Goal: Task Accomplishment & Management: Complete application form

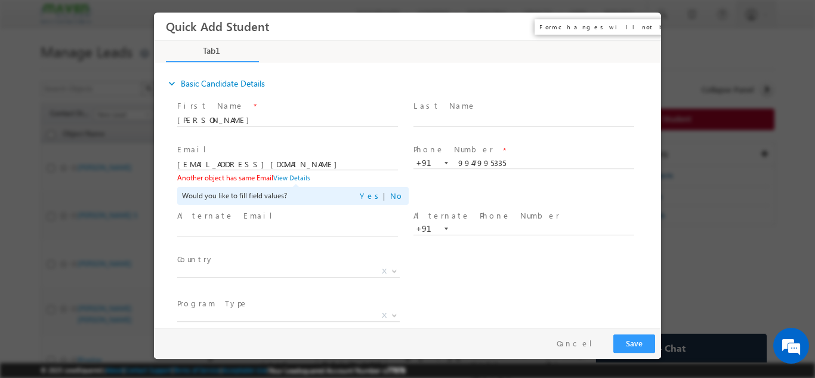
click at [645, 31] on button "×" at bounding box center [643, 26] width 20 height 22
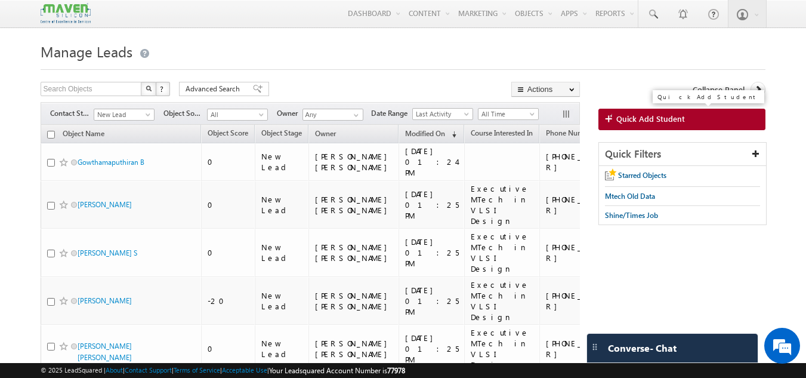
click at [602, 116] on link "Quick Add Student" at bounding box center [683, 119] width 168 height 21
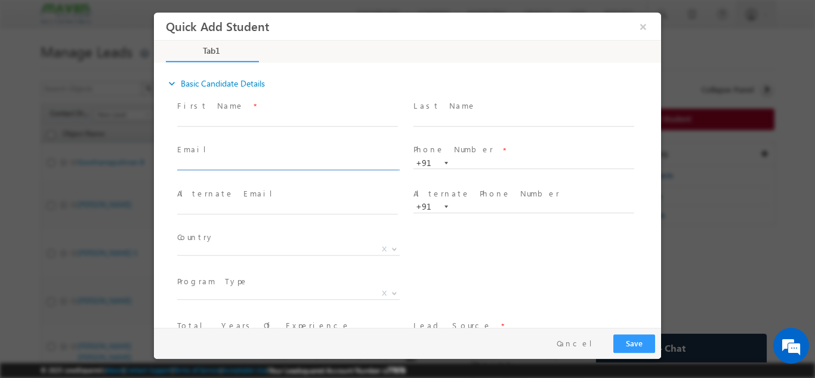
click at [303, 167] on input "text" at bounding box center [287, 164] width 221 height 12
type input "vinayaknaik1104@gmail.com"
click at [484, 159] on input "text" at bounding box center [524, 163] width 221 height 12
paste input "6363796258"
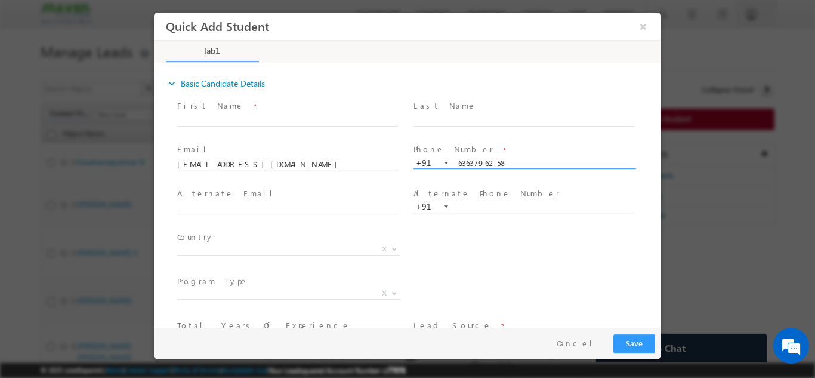
type input "6363796258"
click at [362, 126] on span at bounding box center [287, 131] width 220 height 13
click at [361, 119] on input "text" at bounding box center [287, 120] width 221 height 12
paste input "[EMAIL_ADDRESS][DOMAIN_NAME]"
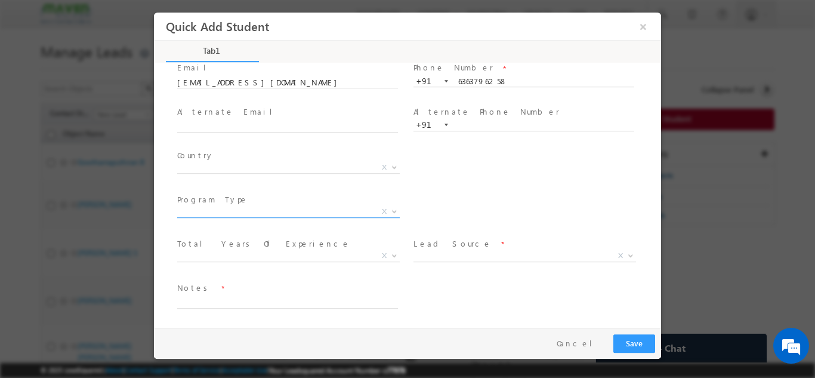
type input "[EMAIL_ADDRESS][DOMAIN_NAME]"
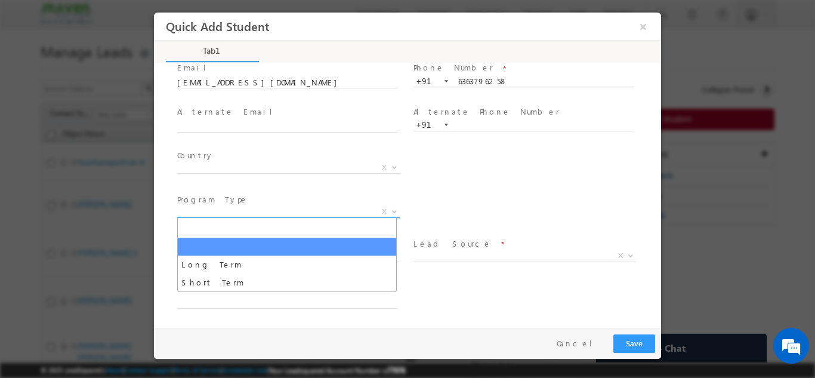
click at [303, 214] on span "X" at bounding box center [288, 211] width 223 height 12
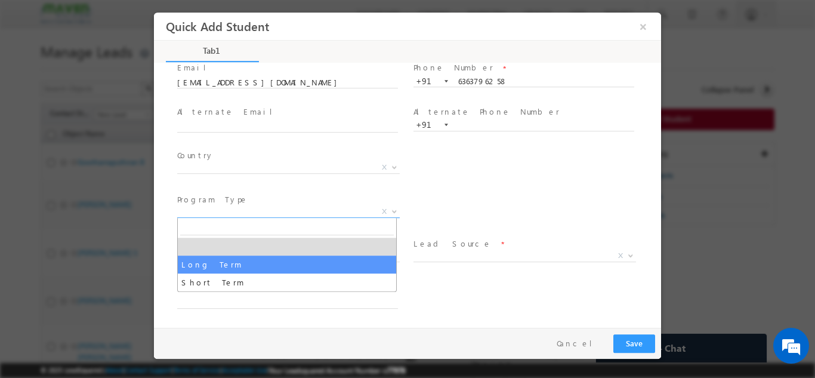
select select "Long Term"
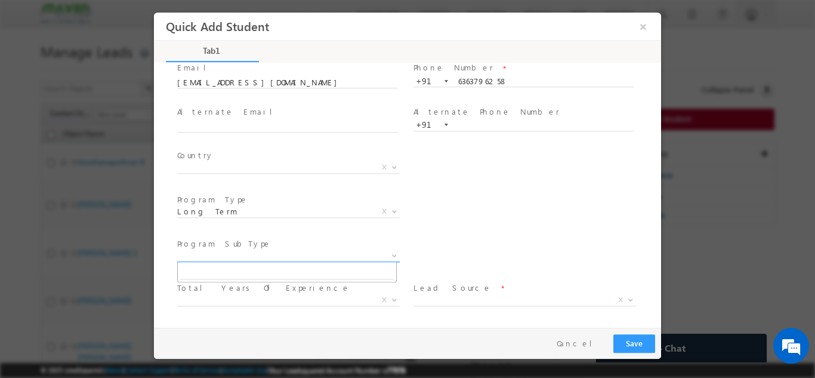
click at [330, 258] on span "X" at bounding box center [288, 255] width 223 height 12
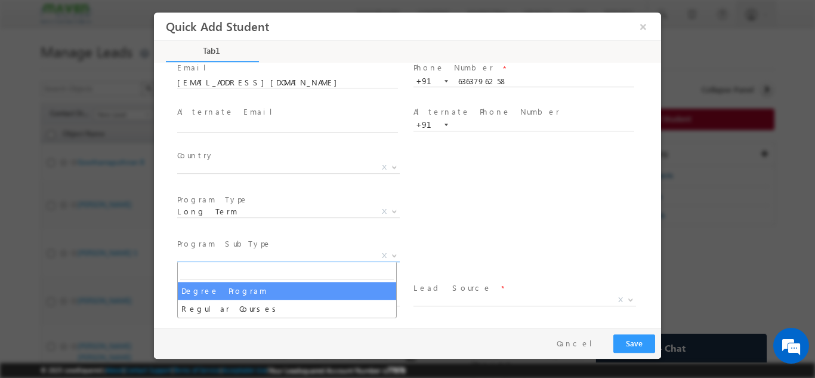
select select "Degree Program"
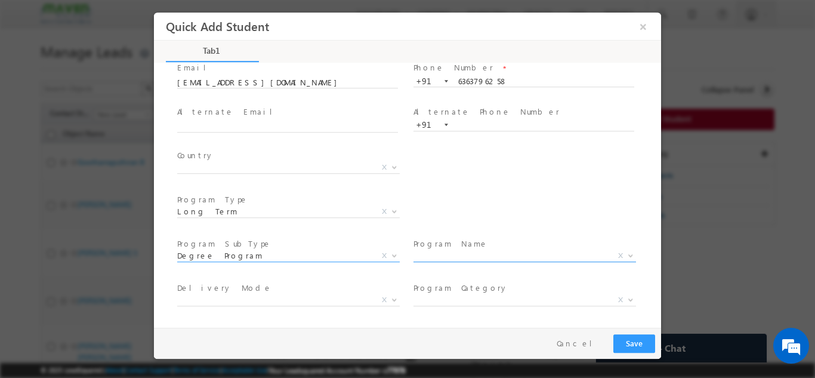
click at [460, 259] on span "X" at bounding box center [525, 255] width 223 height 12
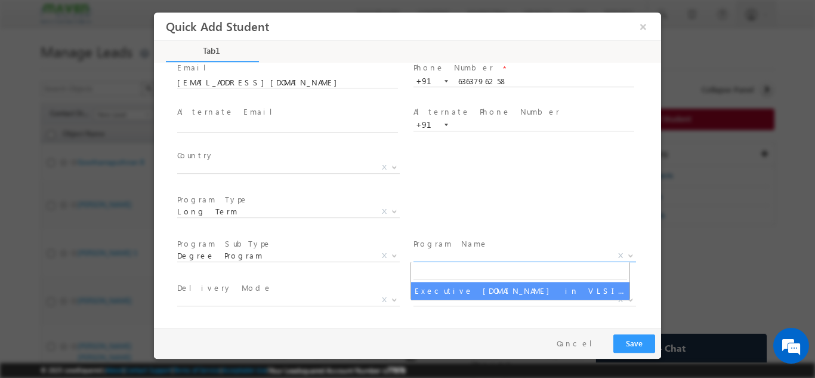
select select "Executive [DOMAIN_NAME] in VLSI Design"
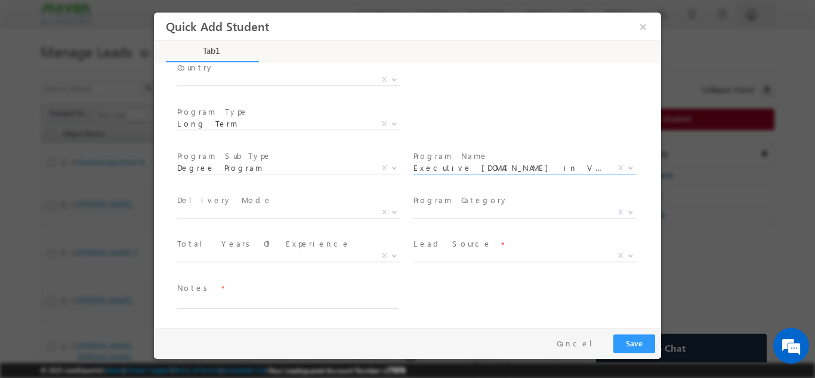
scroll to position [163, 0]
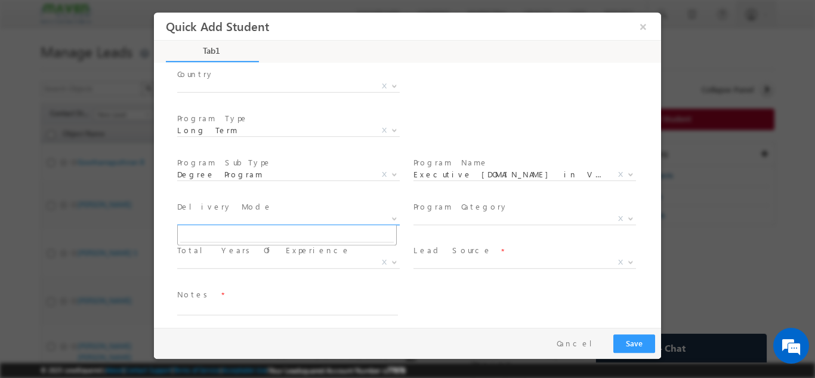
click at [282, 218] on span "X" at bounding box center [288, 218] width 223 height 12
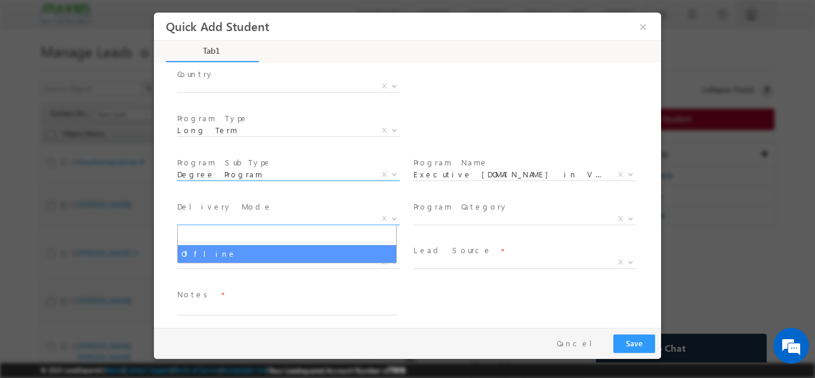
drag, startPoint x: 248, startPoint y: 258, endPoint x: 383, endPoint y: 190, distance: 151.1
click at [383, 190] on body "Quick Add Student ×" at bounding box center [407, 169] width 507 height 315
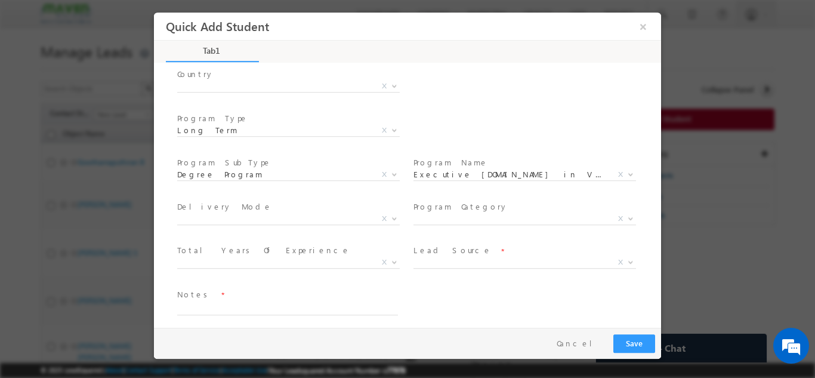
click at [383, 190] on span at bounding box center [287, 188] width 220 height 13
click at [473, 215] on span "X" at bounding box center [525, 218] width 223 height 12
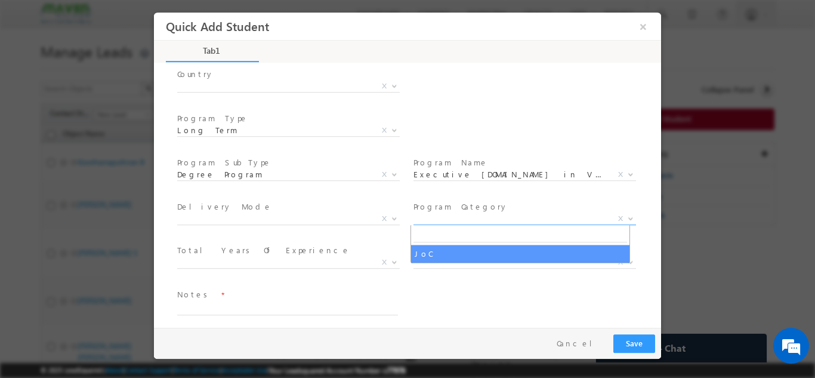
click at [435, 286] on div "Notes *" at bounding box center [418, 307] width 486 height 44
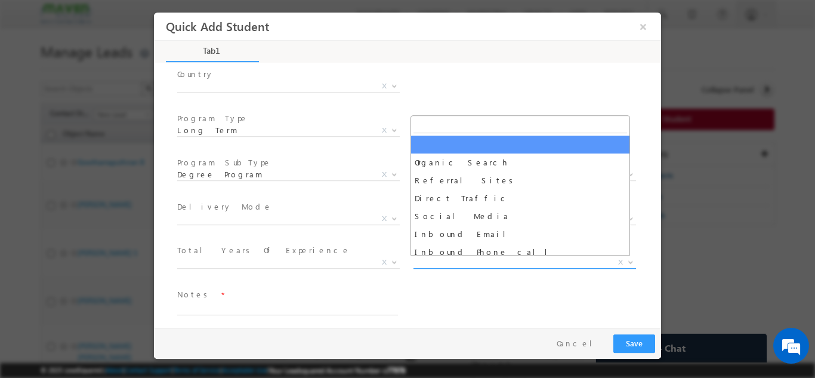
click at [450, 265] on span "X" at bounding box center [525, 262] width 223 height 12
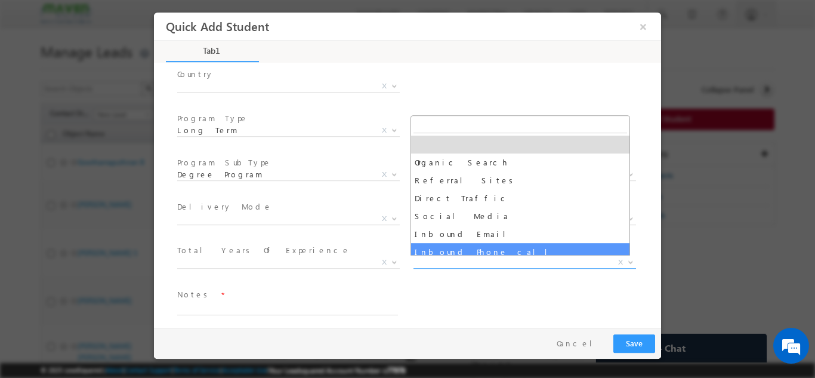
click at [455, 297] on div "Notes *" at bounding box center [418, 307] width 486 height 44
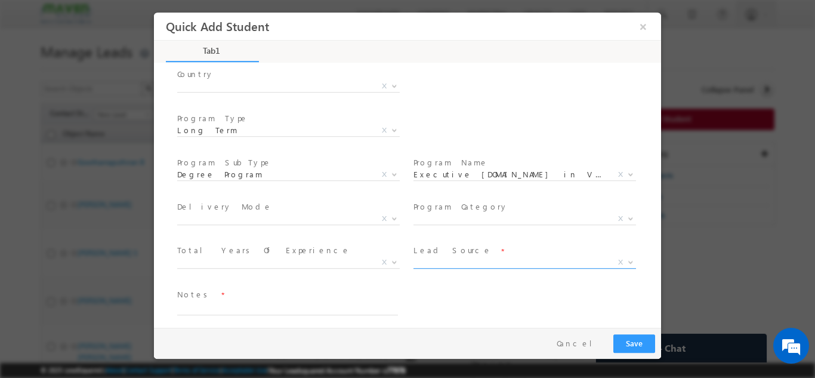
click at [500, 260] on span "X" at bounding box center [525, 262] width 223 height 12
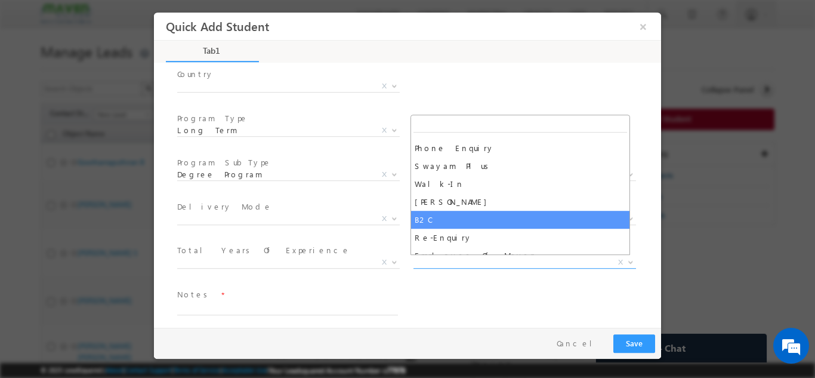
scroll to position [794, 0]
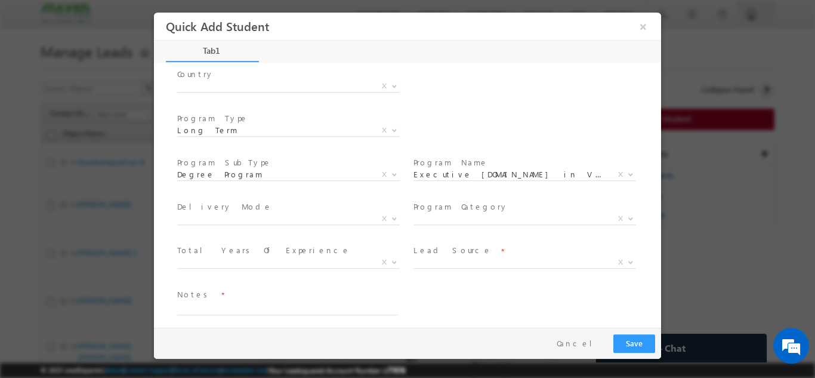
click at [413, 312] on div "Notes *" at bounding box center [418, 307] width 486 height 44
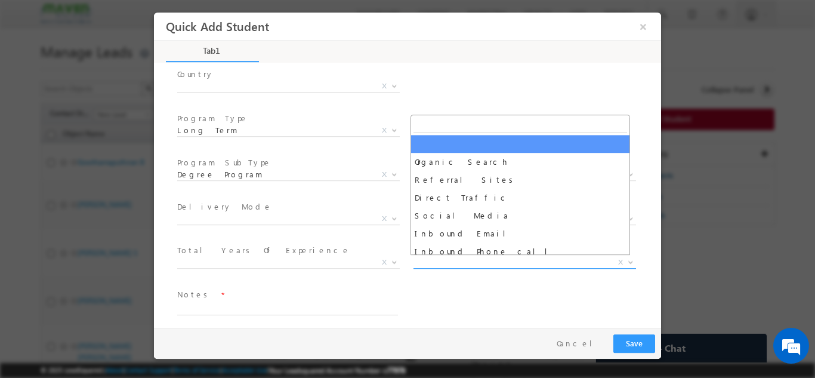
click at [464, 258] on span "X" at bounding box center [525, 262] width 223 height 12
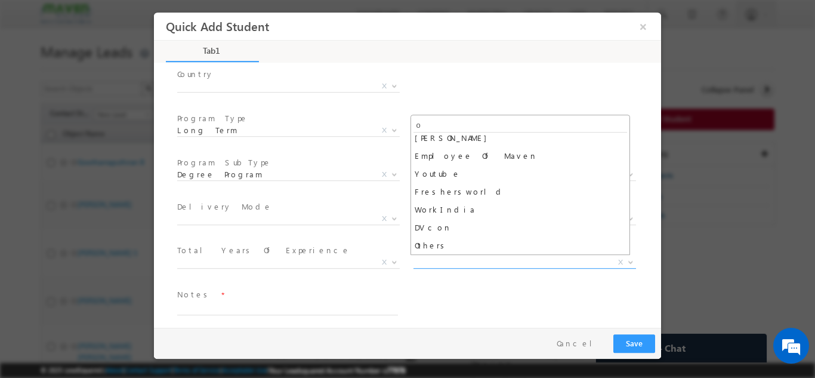
scroll to position [0, 0]
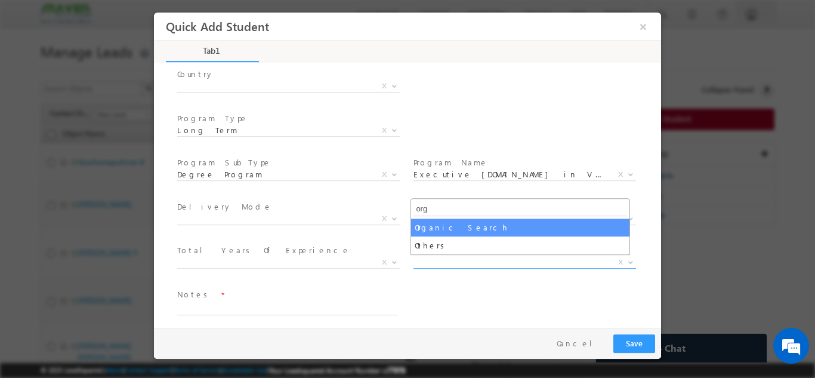
type input "org"
select select "Organic Search"
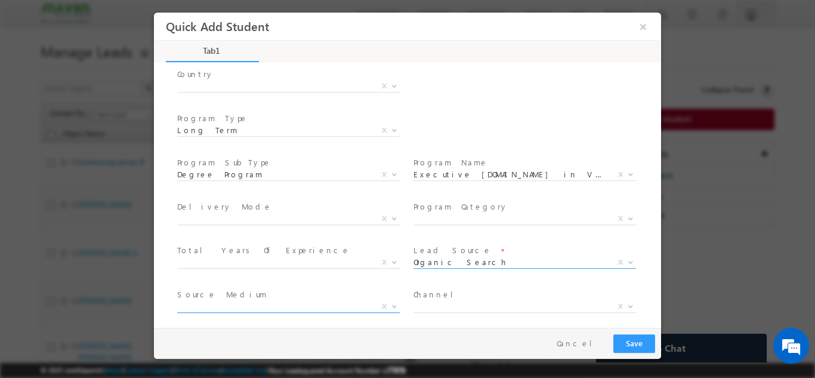
click at [266, 303] on span "X" at bounding box center [288, 306] width 223 height 12
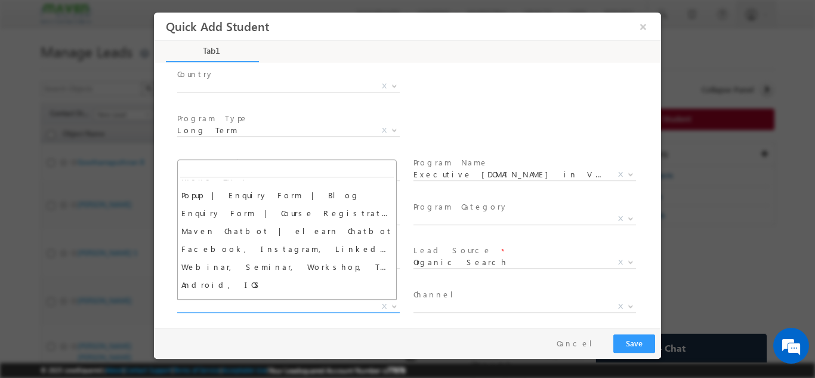
scroll to position [116, 0]
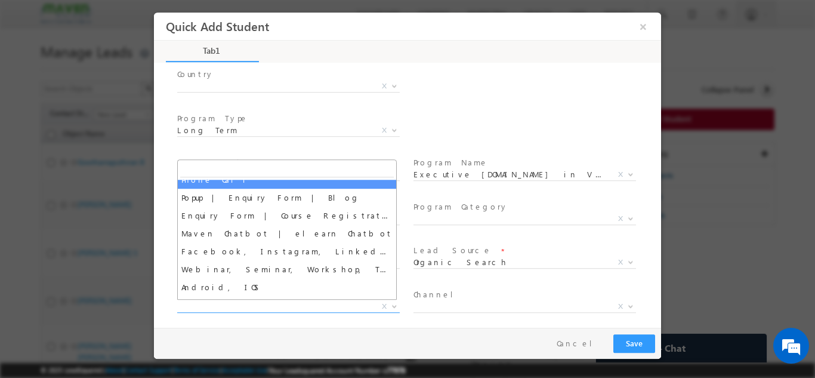
drag, startPoint x: 229, startPoint y: 174, endPoint x: 228, endPoint y: 183, distance: 9.0
select select "Phone Call"
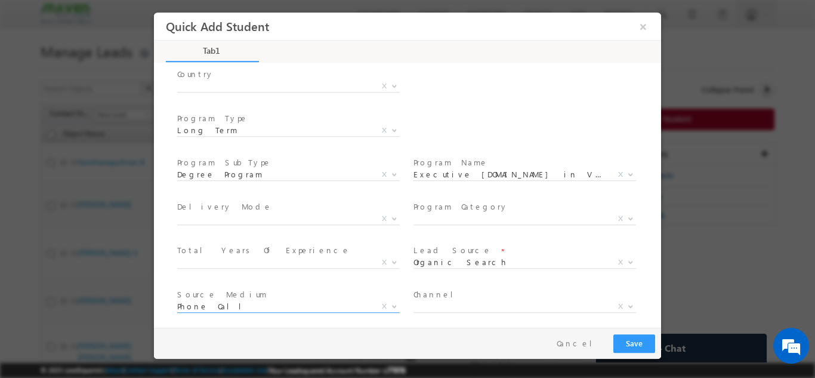
scroll to position [214, 0]
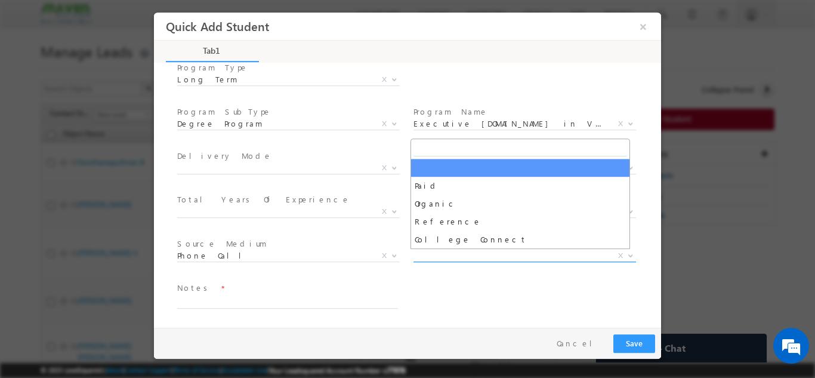
click at [443, 252] on span "X" at bounding box center [525, 255] width 223 height 12
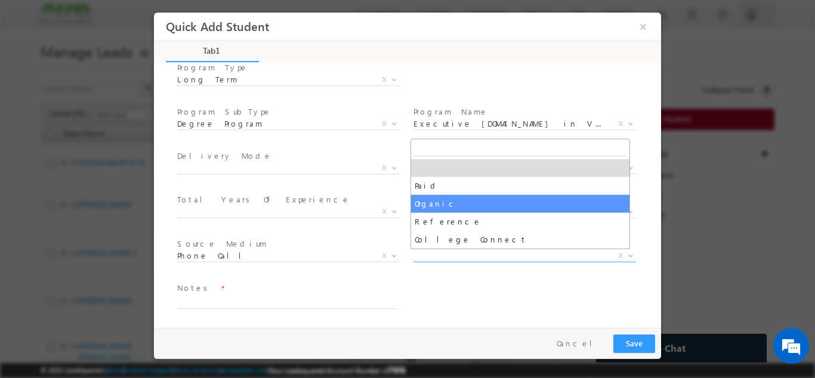
select select "Organic"
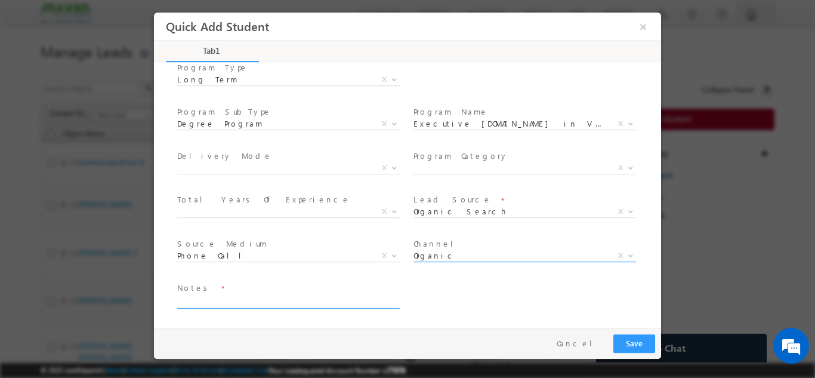
click at [338, 307] on span at bounding box center [293, 301] width 232 height 13
click at [337, 306] on textarea at bounding box center [287, 301] width 221 height 14
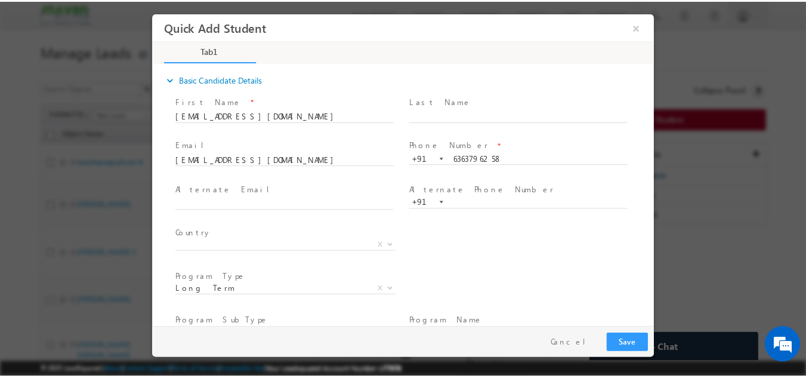
scroll to position [233, 0]
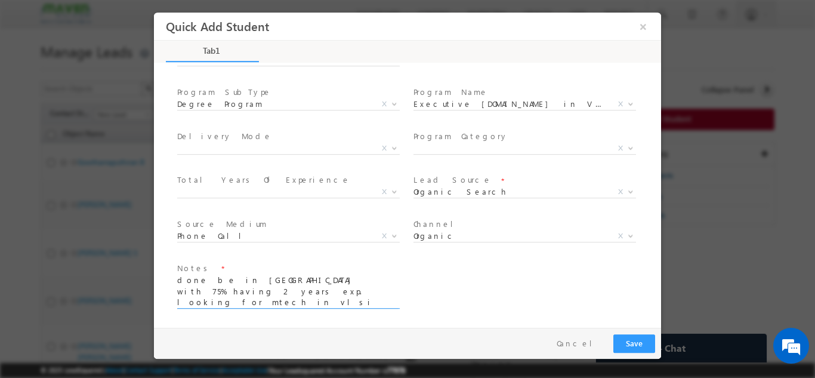
type textarea "done be in [GEOGRAPHIC_DATA] with 75% having 2 years exp. looking for mtech in …"
click at [621, 334] on button "Save" at bounding box center [635, 343] width 42 height 19
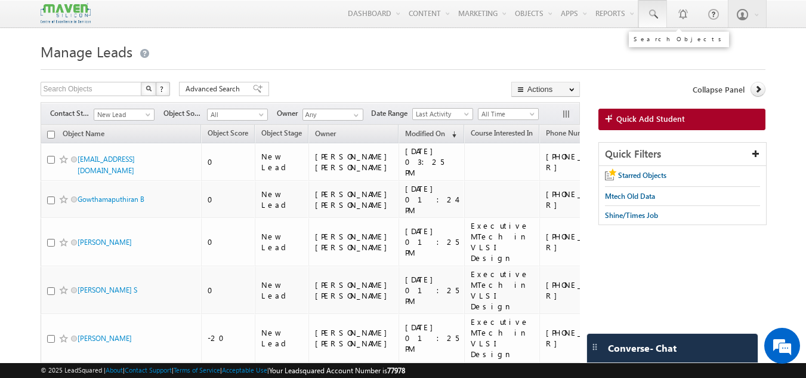
click at [654, 19] on span at bounding box center [653, 14] width 12 height 12
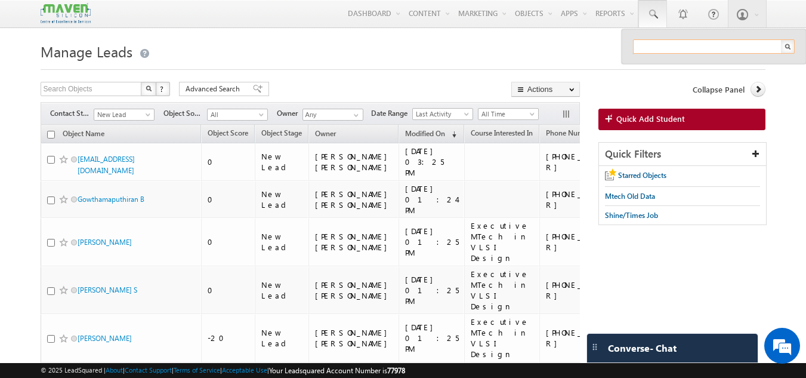
paste input "[EMAIL_ADDRESS][DOMAIN_NAME]"
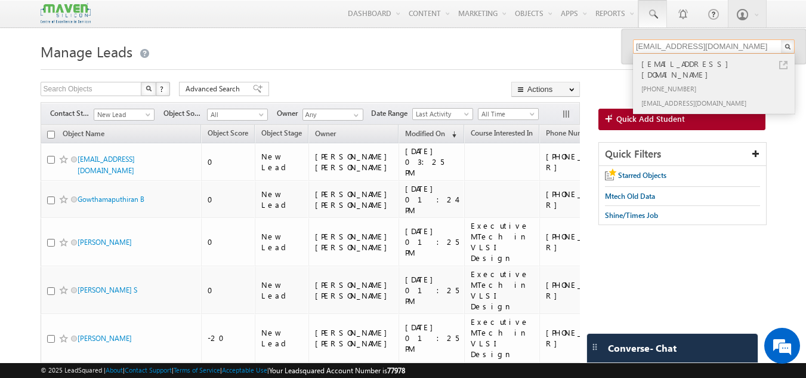
type input "[EMAIL_ADDRESS][DOMAIN_NAME]"
click at [693, 95] on div "[EMAIL_ADDRESS][DOMAIN_NAME]" at bounding box center [719, 102] width 160 height 14
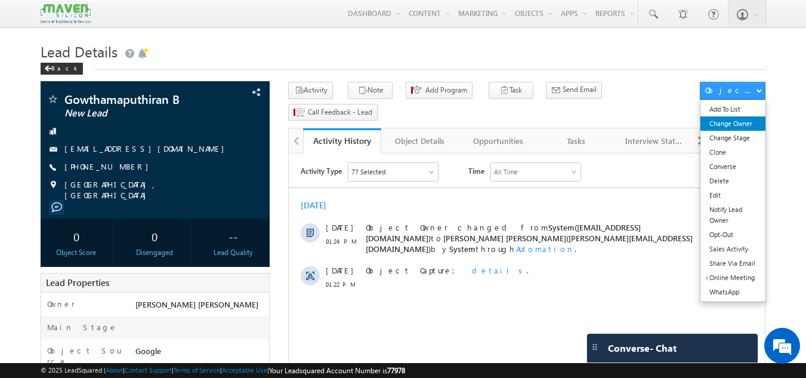
click at [728, 124] on link "Change Owner" at bounding box center [733, 123] width 65 height 14
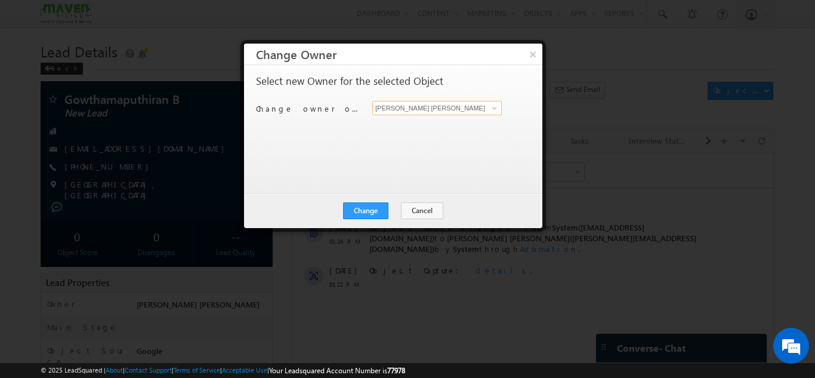
click at [402, 106] on input "[PERSON_NAME] [PERSON_NAME]" at bounding box center [437, 108] width 130 height 14
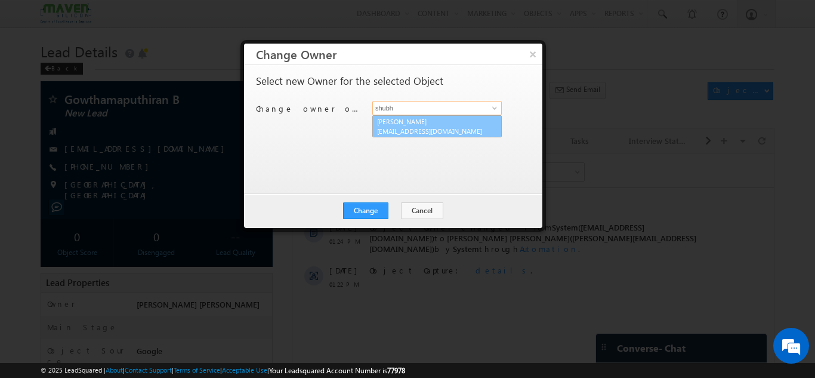
click at [402, 132] on span "lsq6@maven-silicon.com" at bounding box center [430, 131] width 107 height 9
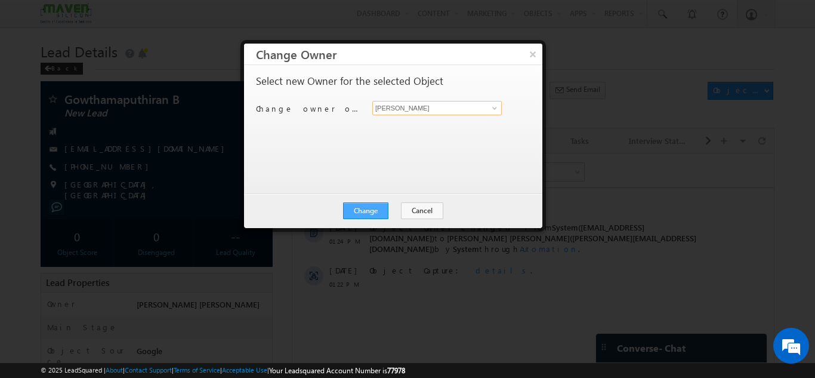
type input "Shubham"
click at [356, 212] on button "Change" at bounding box center [365, 210] width 45 height 17
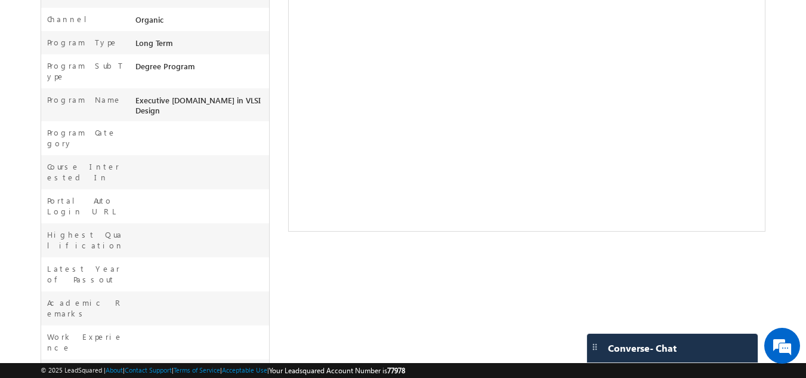
scroll to position [463, 0]
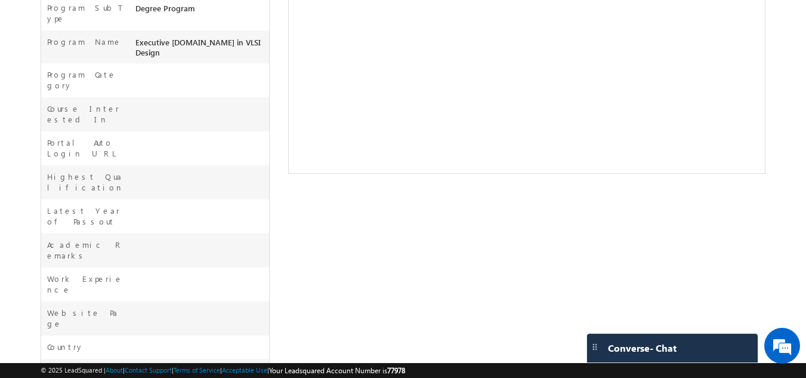
drag, startPoint x: 135, startPoint y: 284, endPoint x: 153, endPoint y: 336, distance: 54.9
copy span "done be in [GEOGRAPHIC_DATA] with 75% having 2 years exp. looking for mtech in …"
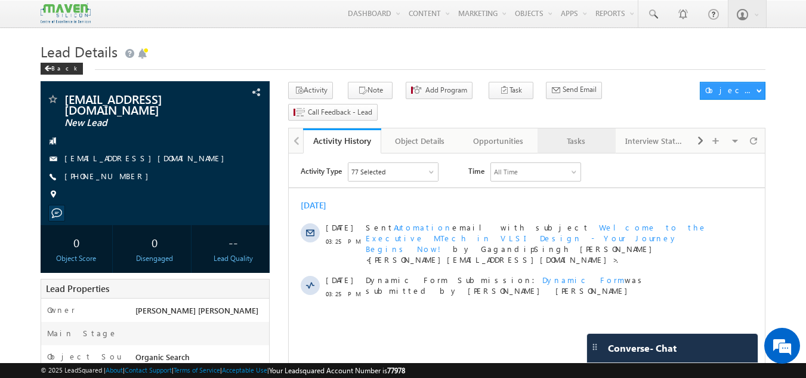
click at [606, 128] on link "Tasks" at bounding box center [577, 140] width 78 height 25
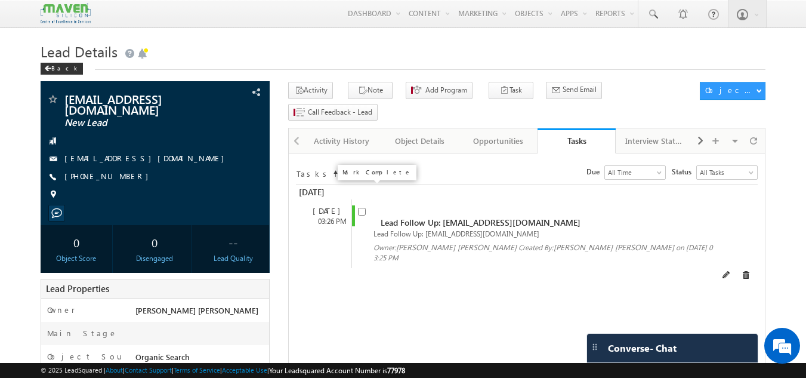
click at [364, 208] on input "checkbox" at bounding box center [362, 212] width 8 height 8
checkbox input "false"
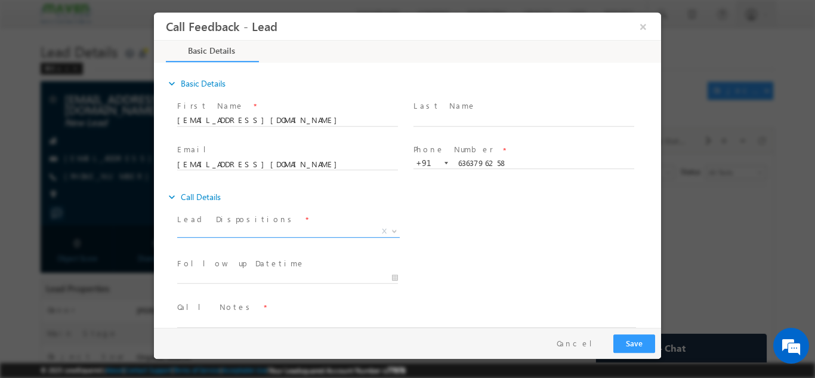
click at [274, 226] on span "X" at bounding box center [288, 231] width 223 height 12
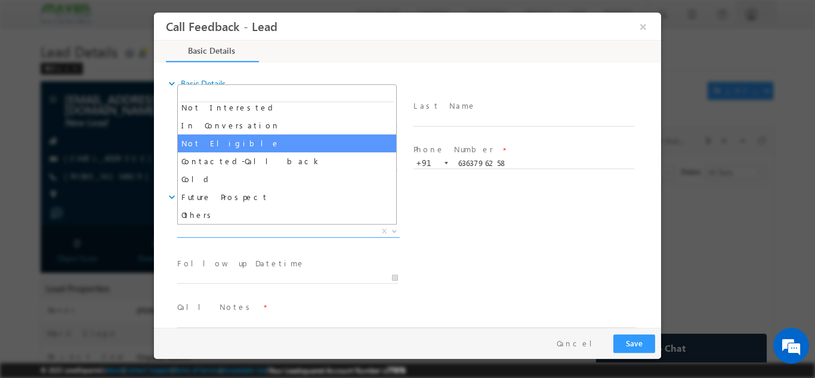
scroll to position [95, 0]
select select "In Conversation"
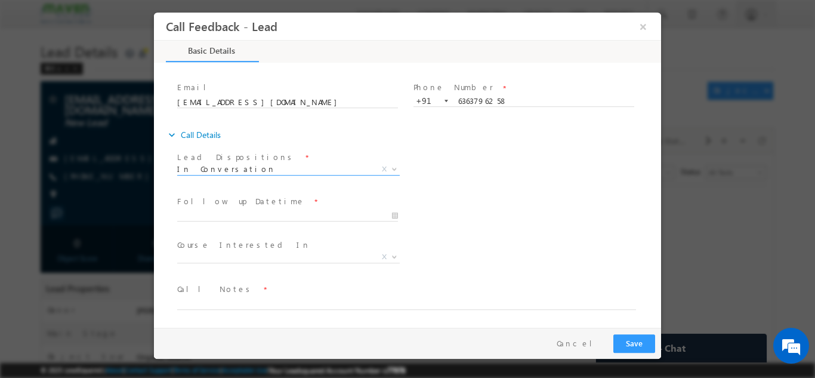
scroll to position [63, 0]
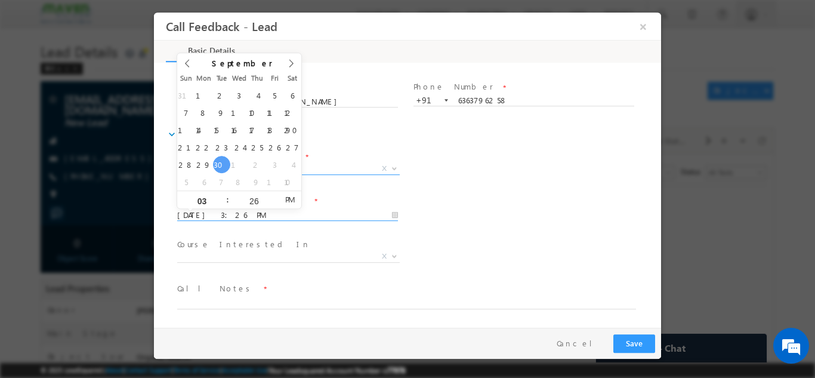
click at [330, 209] on input "[DATE] 3:26 PM" at bounding box center [287, 215] width 221 height 12
type input "[DATE] 3:26 PM"
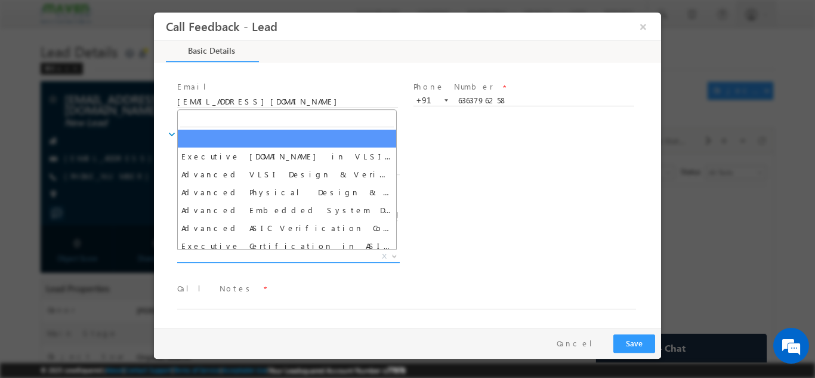
click at [261, 256] on span "X" at bounding box center [288, 256] width 223 height 12
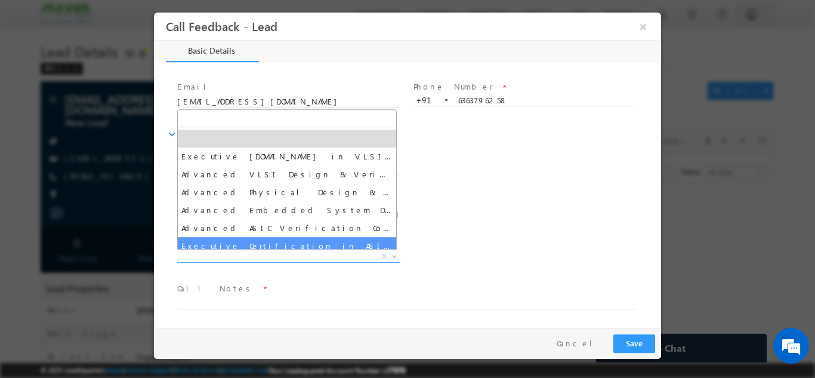
click at [300, 294] on span "Call Notes *" at bounding box center [400, 288] width 446 height 13
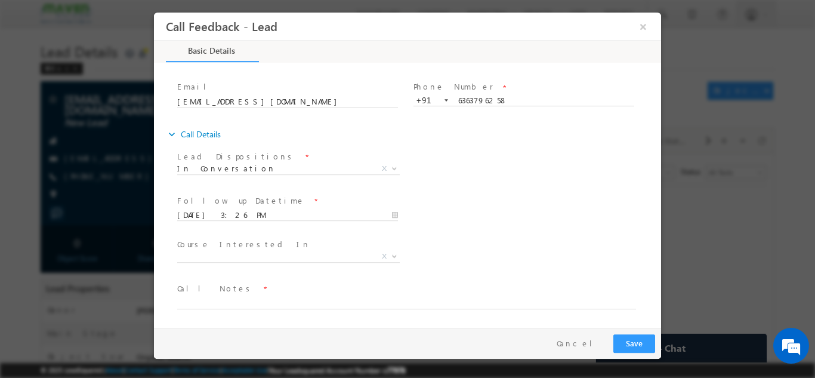
click at [300, 294] on span "Call Notes *" at bounding box center [400, 288] width 446 height 13
click at [287, 303] on textarea at bounding box center [406, 302] width 459 height 14
paste textarea "done be in [GEOGRAPHIC_DATA] with 75% having 2 years exp. looking for mtech in …"
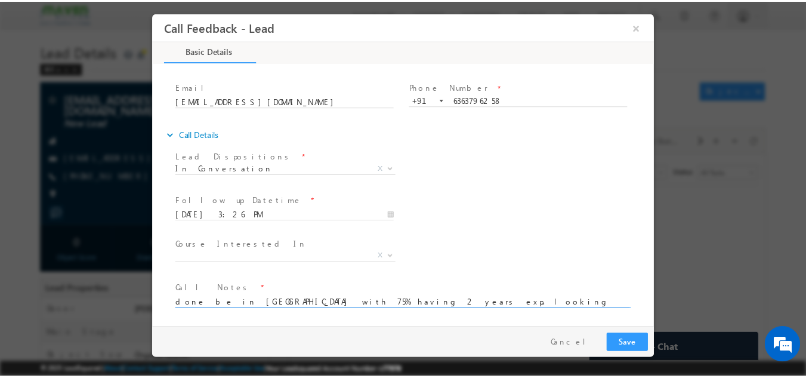
scroll to position [2, 0]
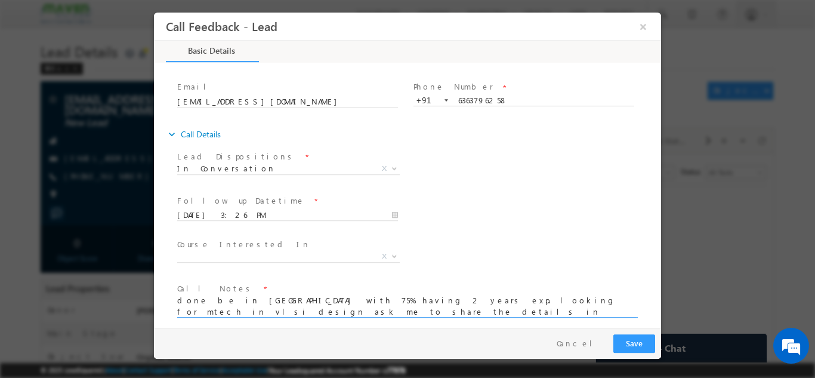
type textarea "done be in [GEOGRAPHIC_DATA] with 75% having 2 years exp. looking for mtech in …"
click at [638, 335] on button "Save" at bounding box center [635, 343] width 42 height 19
